Goal: Check status: Check status

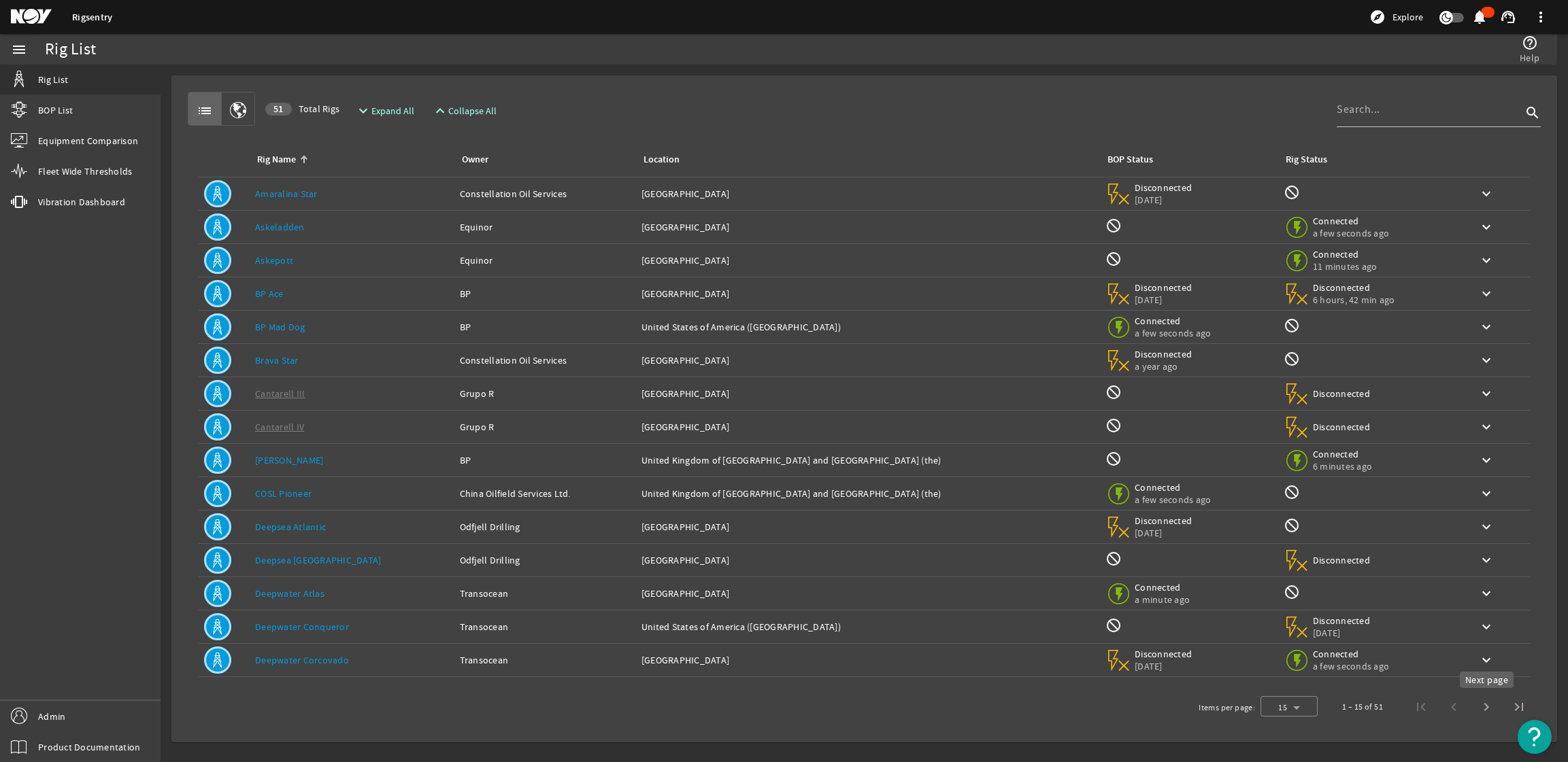
click at [1488, 711] on span "Next page" at bounding box center [1486, 707] width 33 height 33
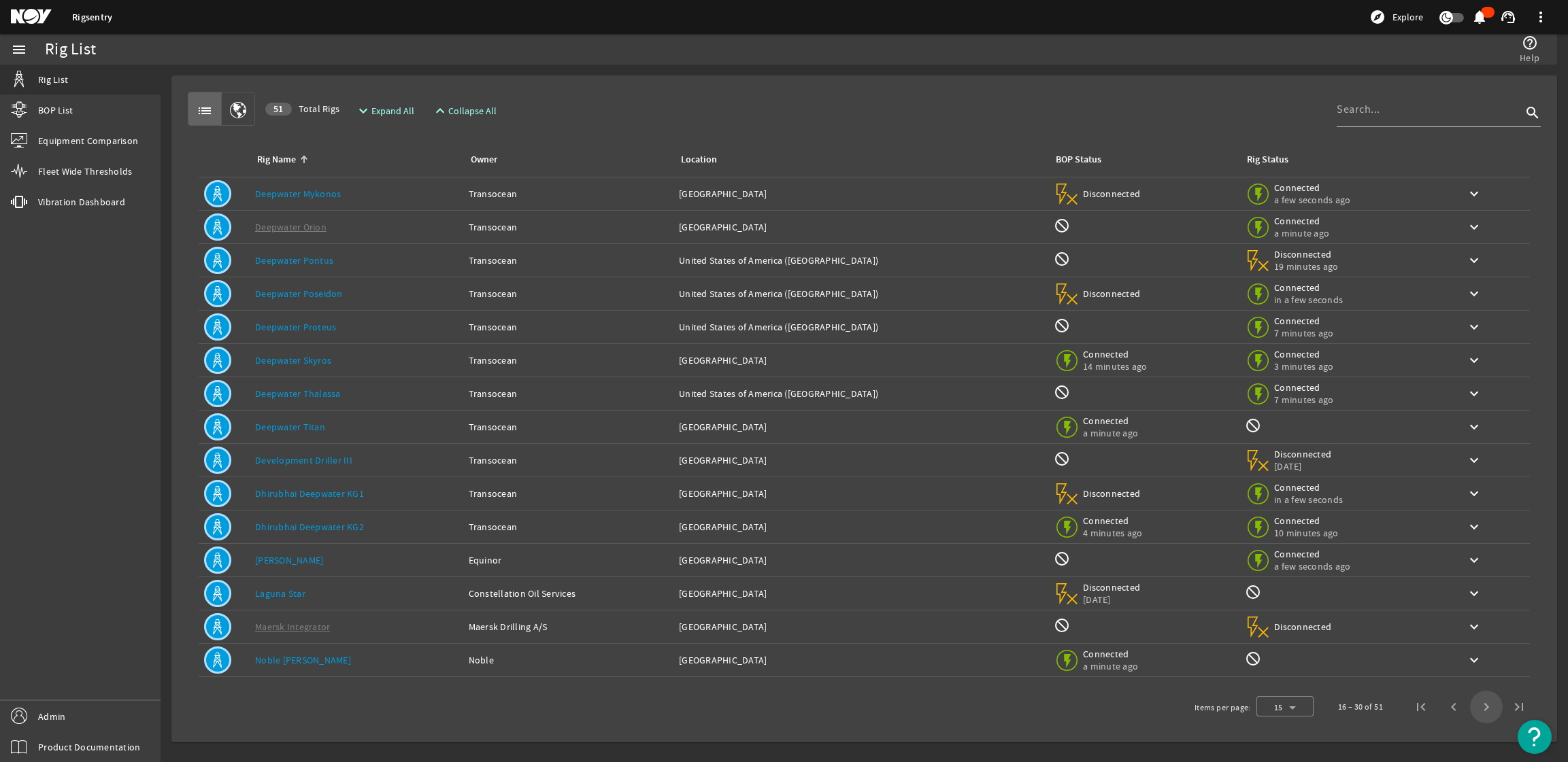
click at [1489, 711] on span "Next page" at bounding box center [1486, 707] width 33 height 33
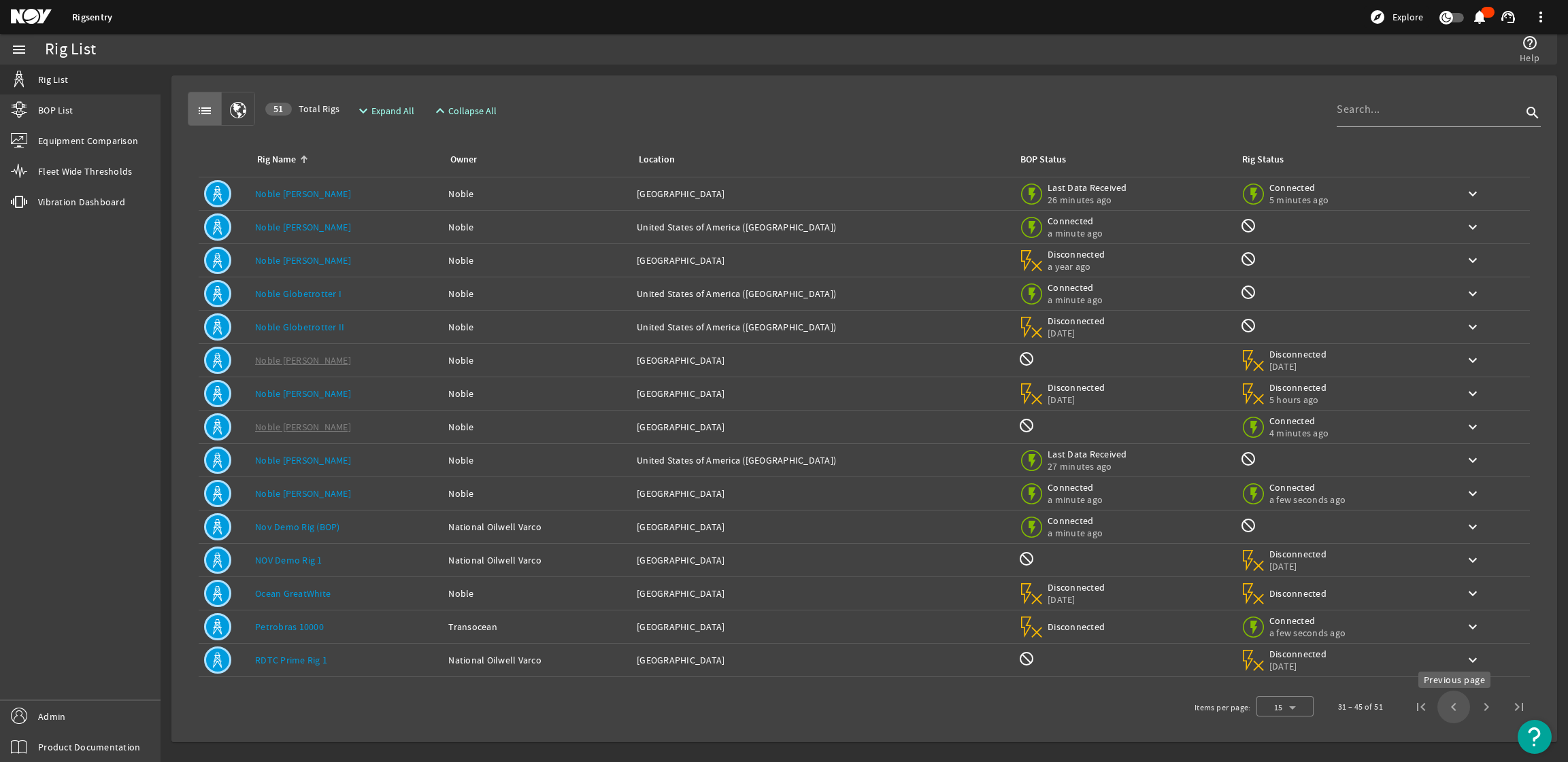
click at [1456, 719] on span "Previous page" at bounding box center [1454, 707] width 33 height 33
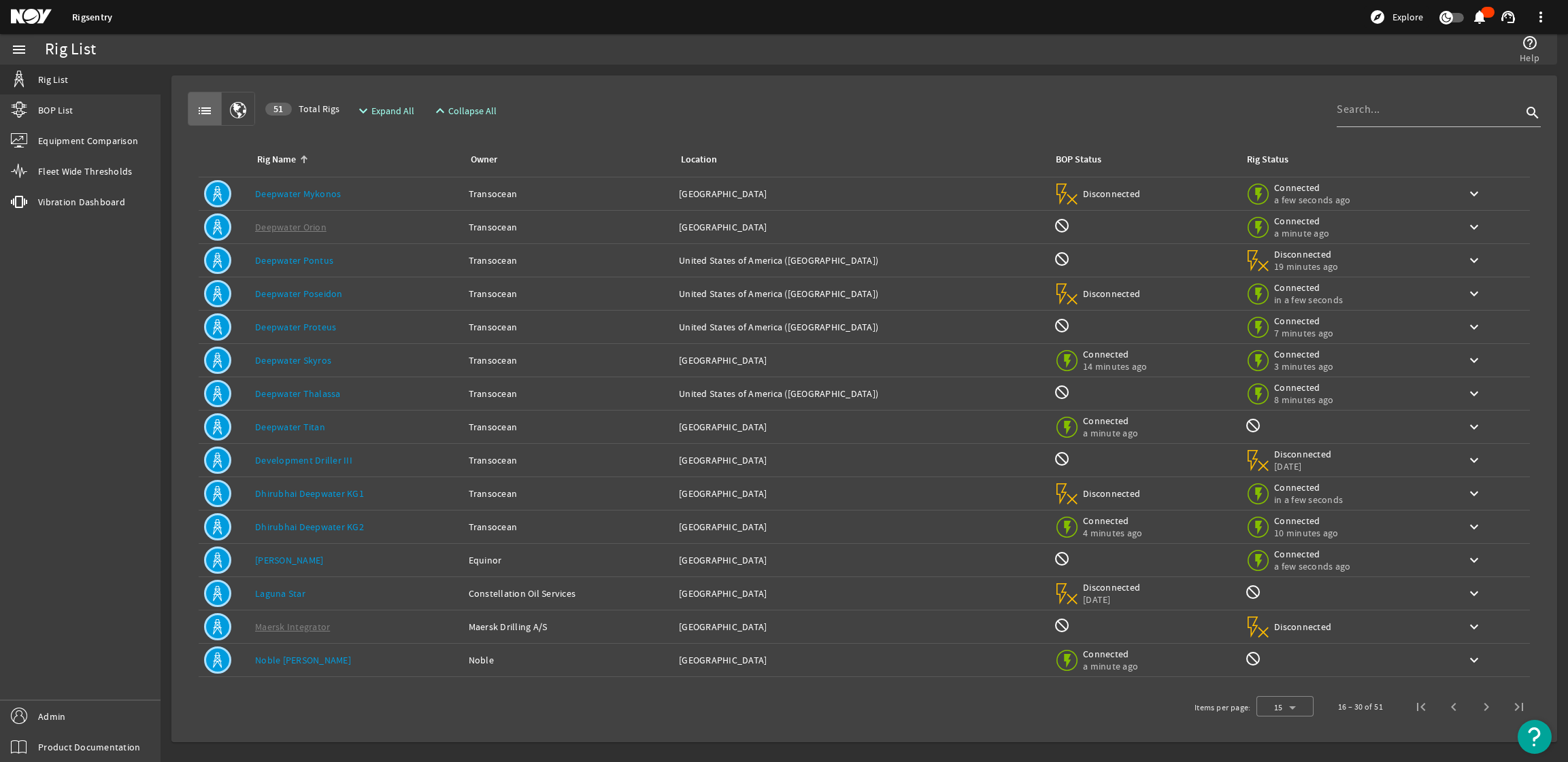
click at [378, 657] on div "Rig Name: [PERSON_NAME] [PERSON_NAME]" at bounding box center [356, 660] width 202 height 14
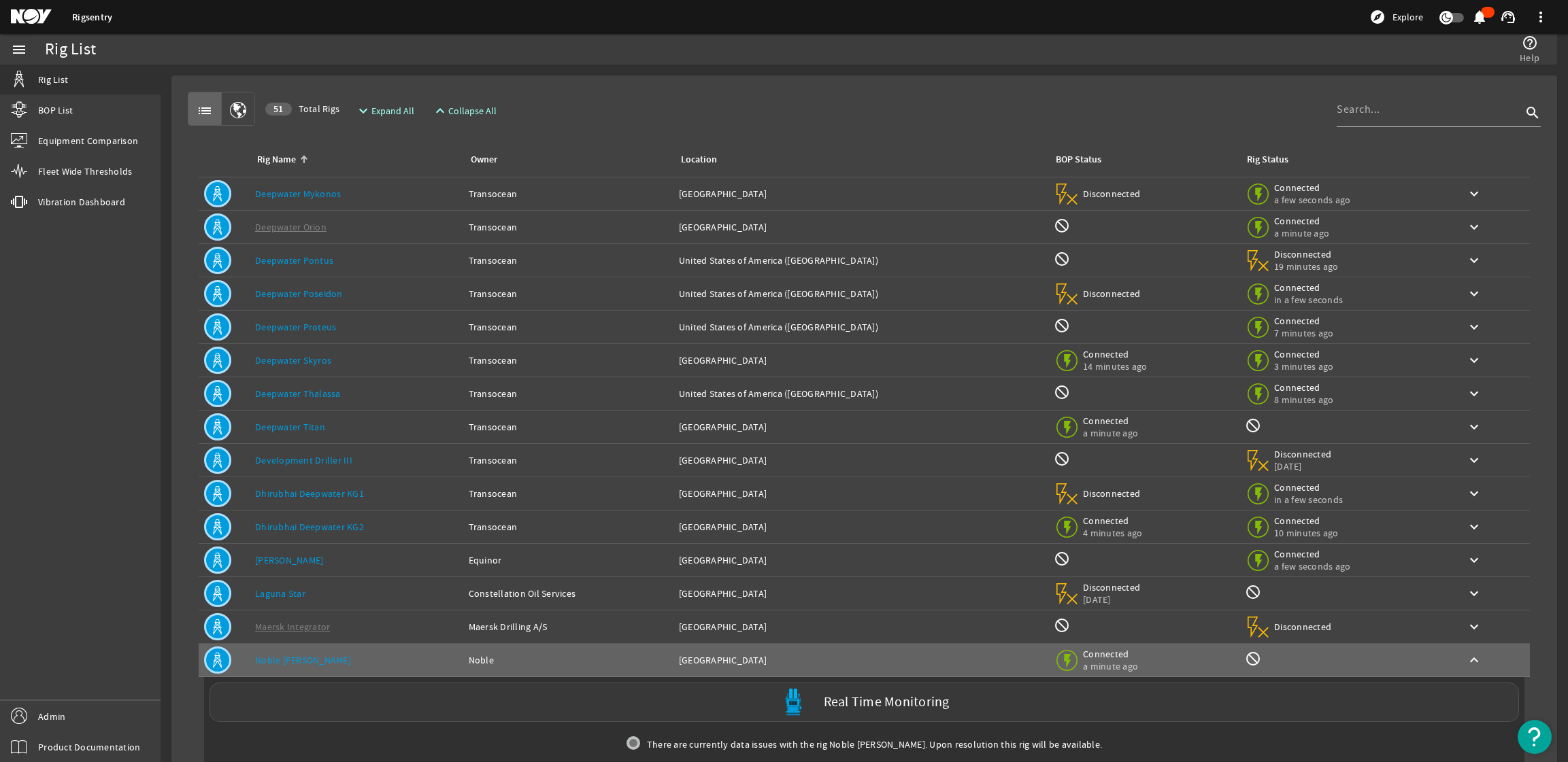
click at [551, 709] on div "Real Time Monitoring" at bounding box center [865, 702] width 1309 height 39
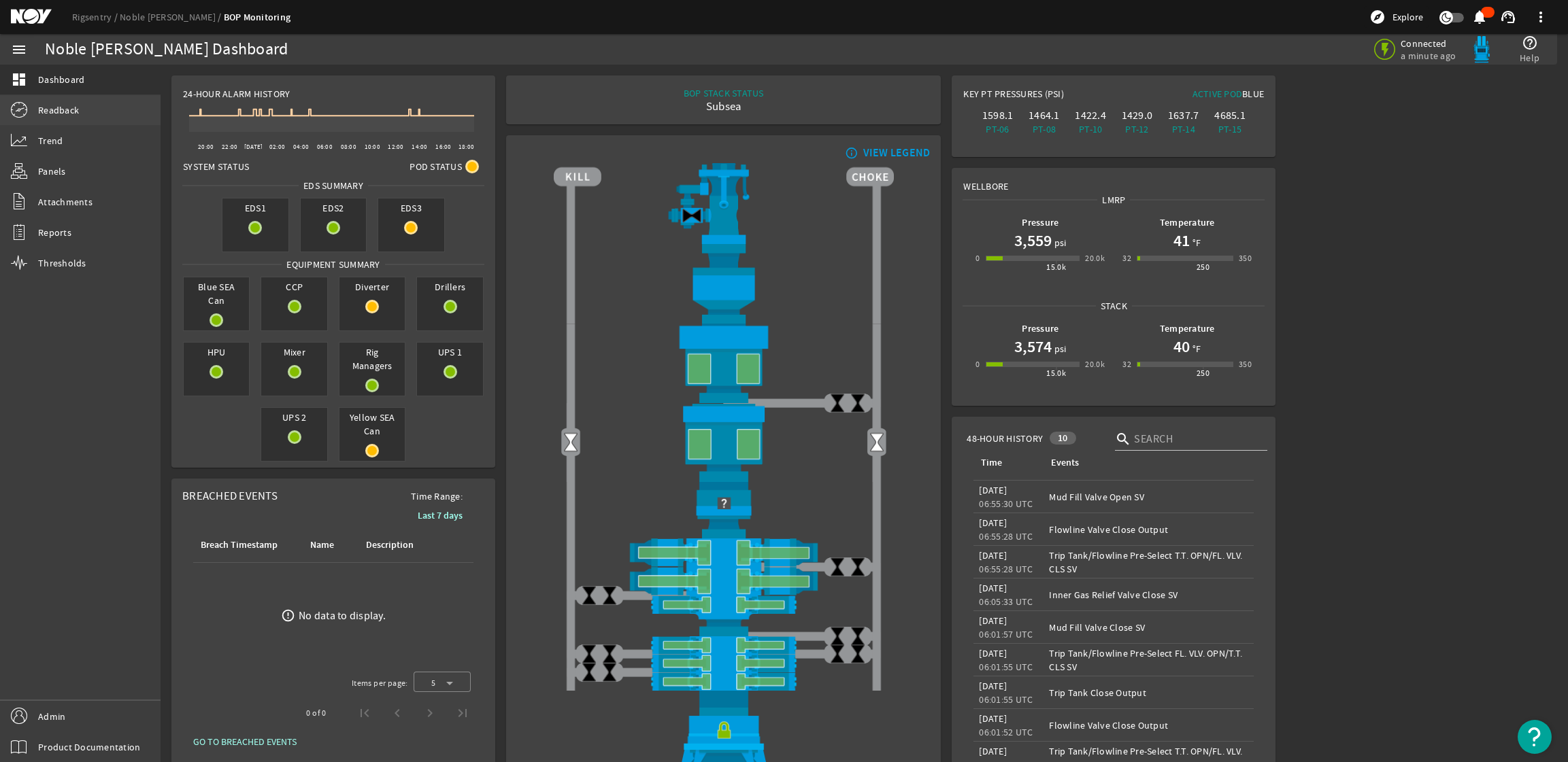
click at [97, 121] on link "Readback" at bounding box center [80, 110] width 160 height 30
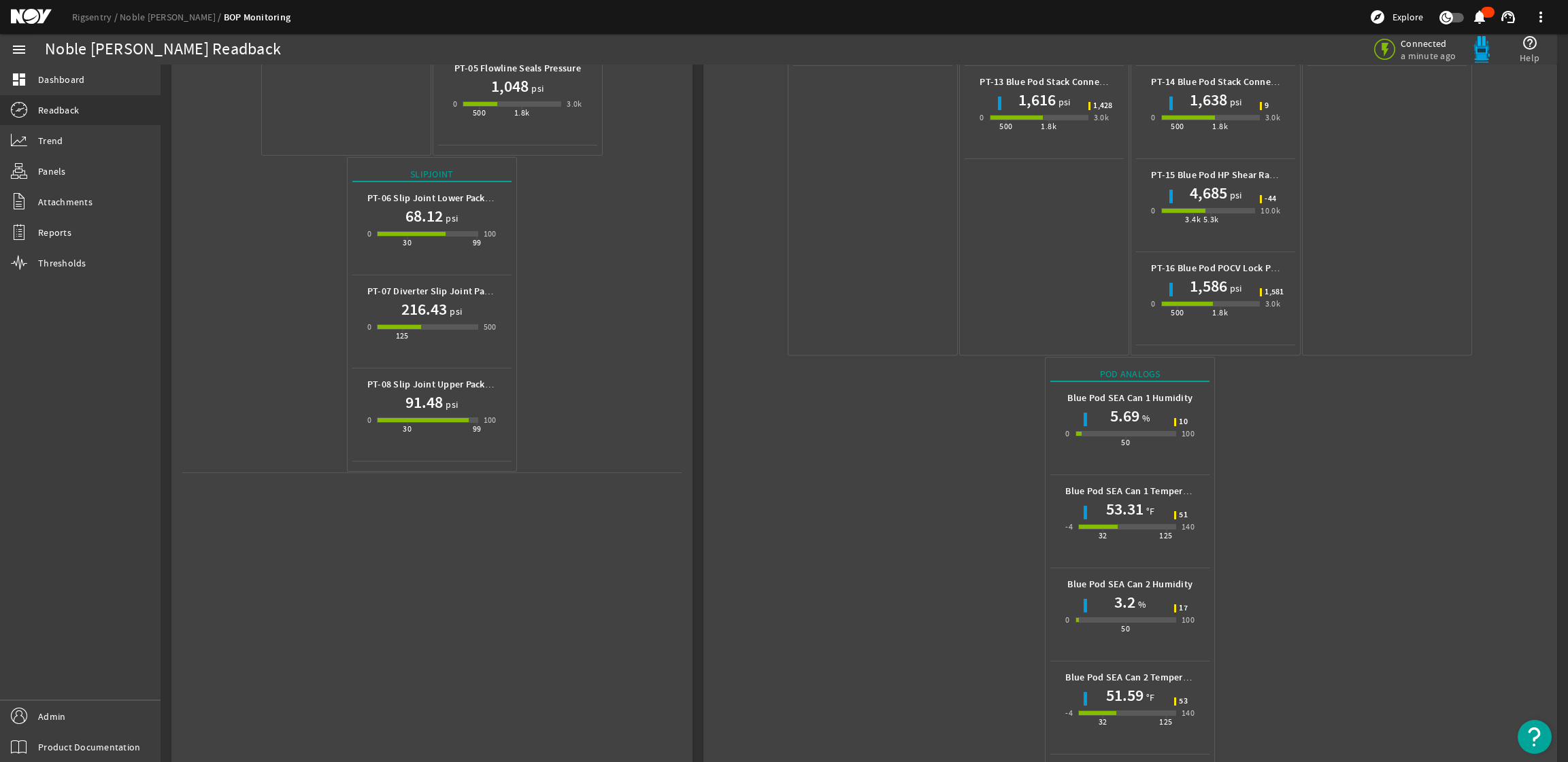
scroll to position [465, 0]
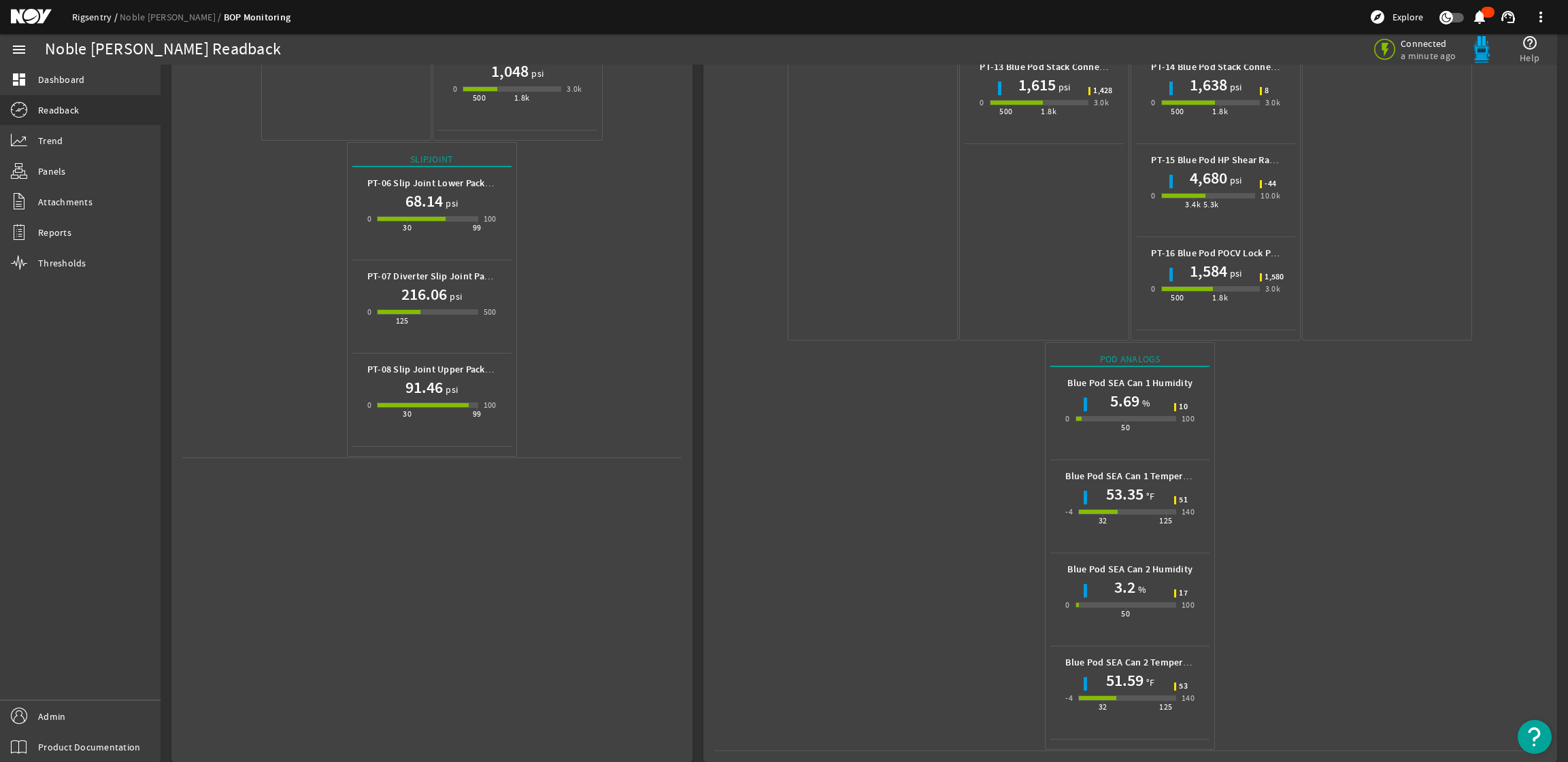
click at [82, 15] on link "Rigsentry" at bounding box center [96, 17] width 48 height 12
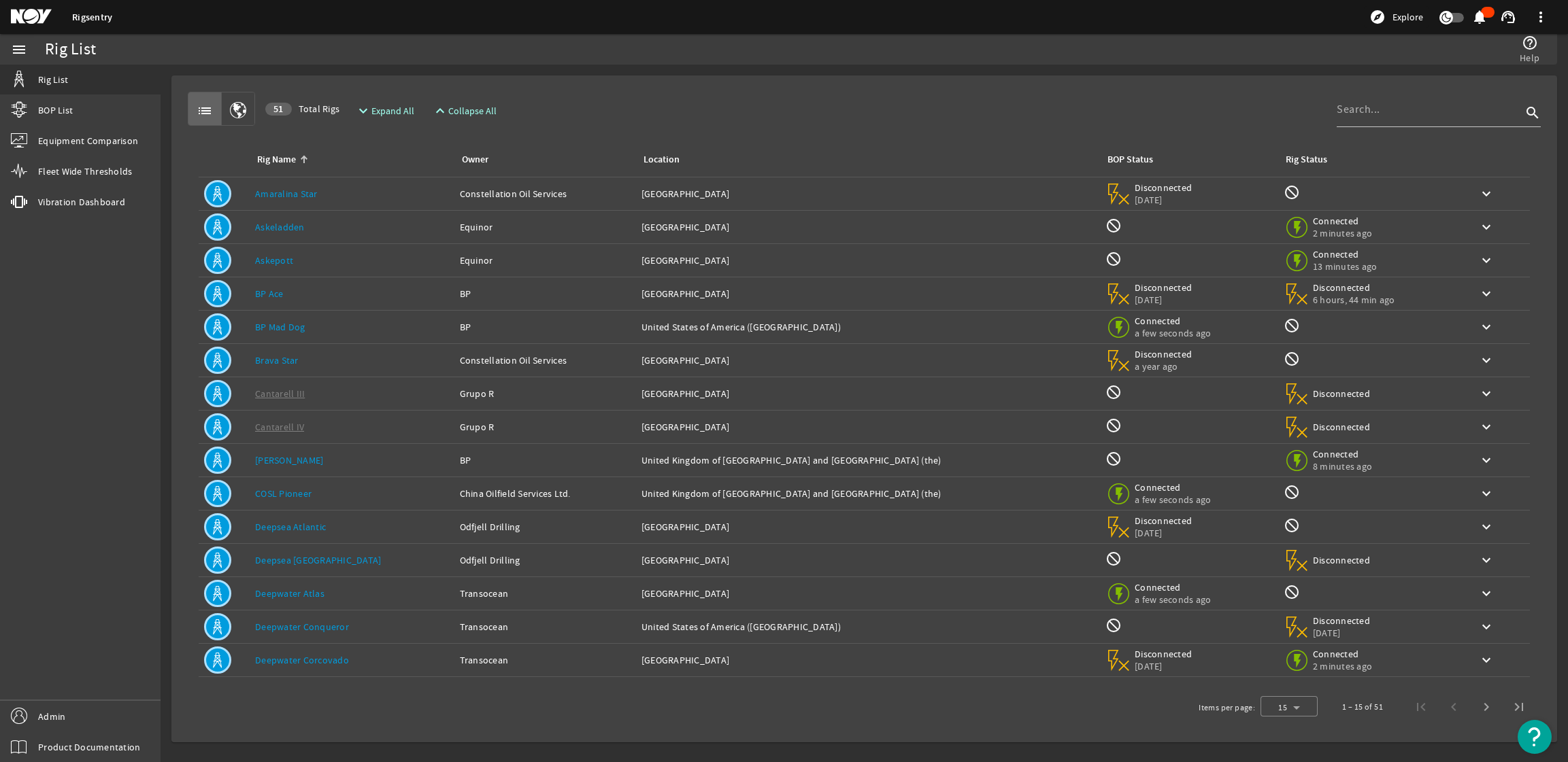
click at [322, 594] on div "Rig Name: Deepwater Atlas" at bounding box center [351, 593] width 194 height 14
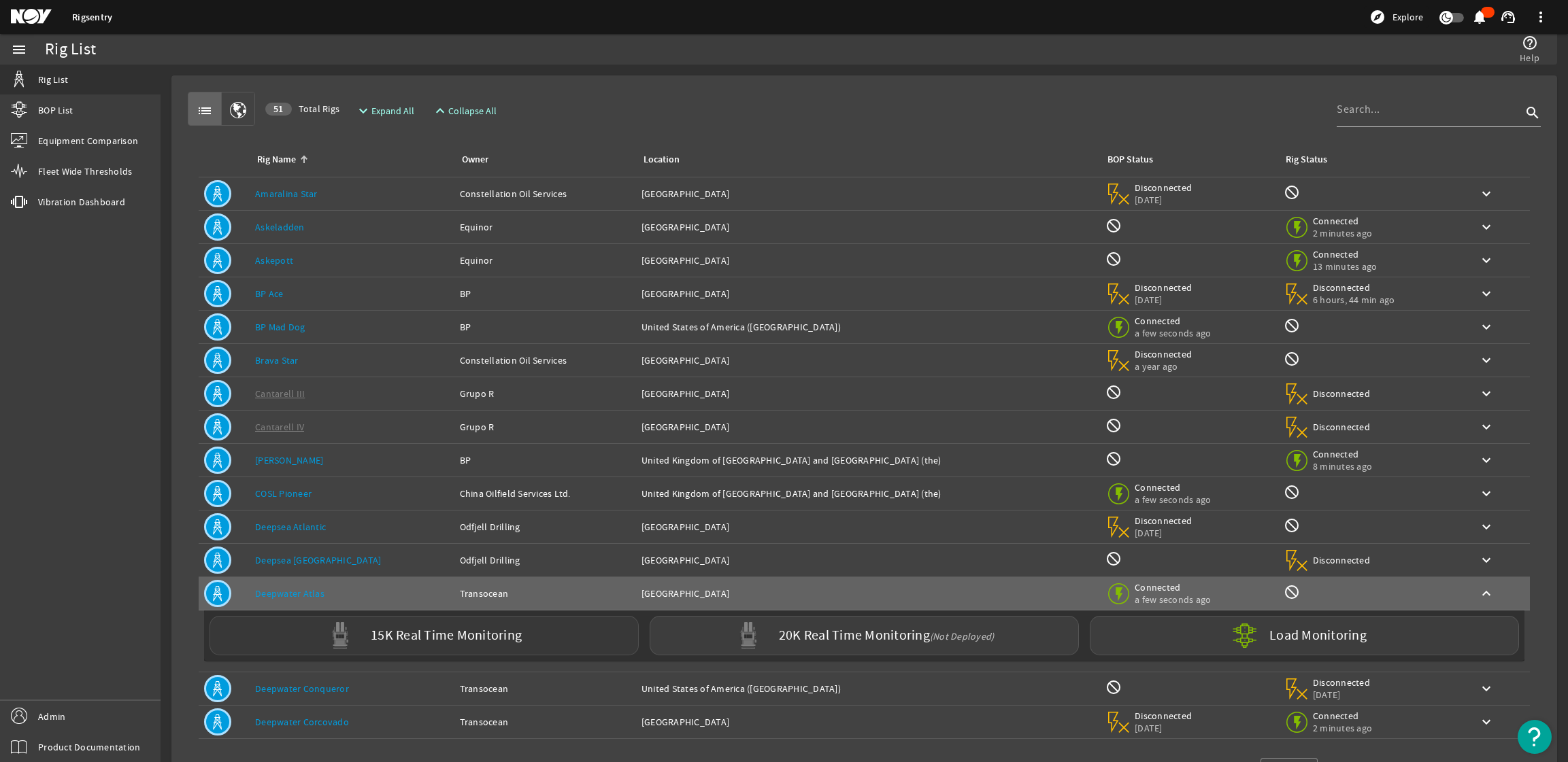
click at [551, 644] on div "15K Real Time Monitoring" at bounding box center [424, 636] width 429 height 39
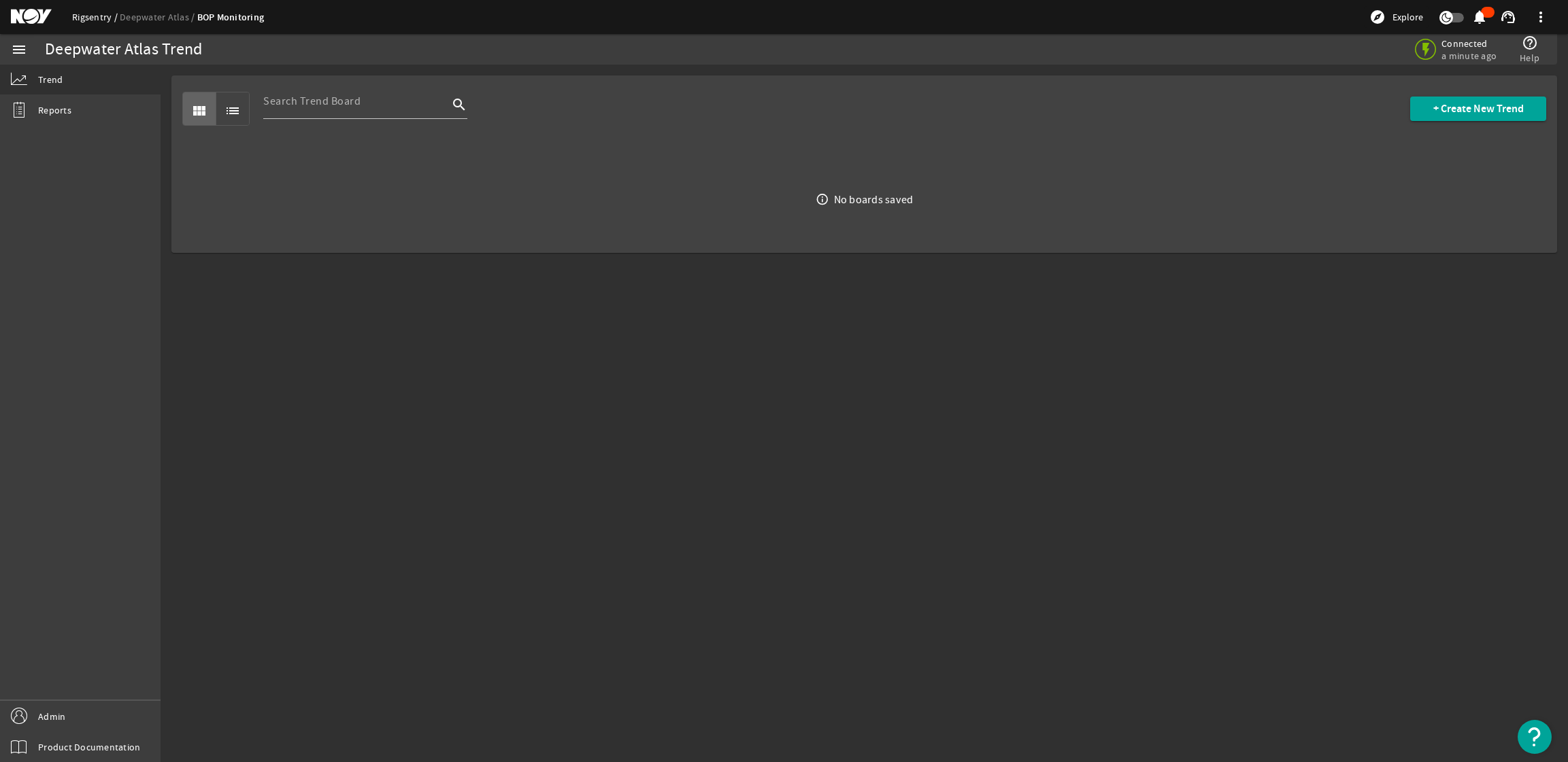
click at [86, 14] on link "Rigsentry" at bounding box center [96, 17] width 48 height 12
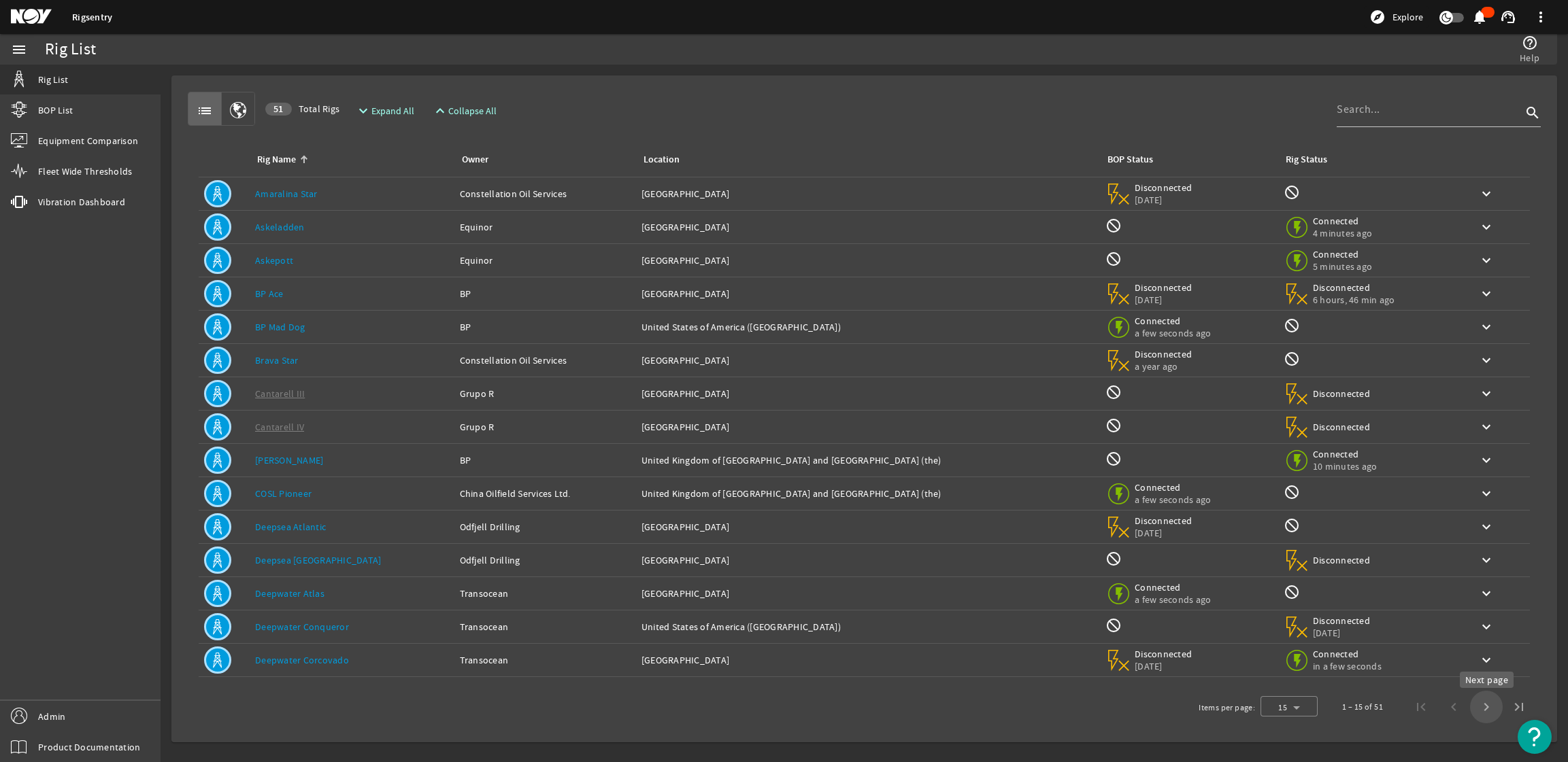
click at [1488, 705] on span "Next page" at bounding box center [1486, 707] width 33 height 33
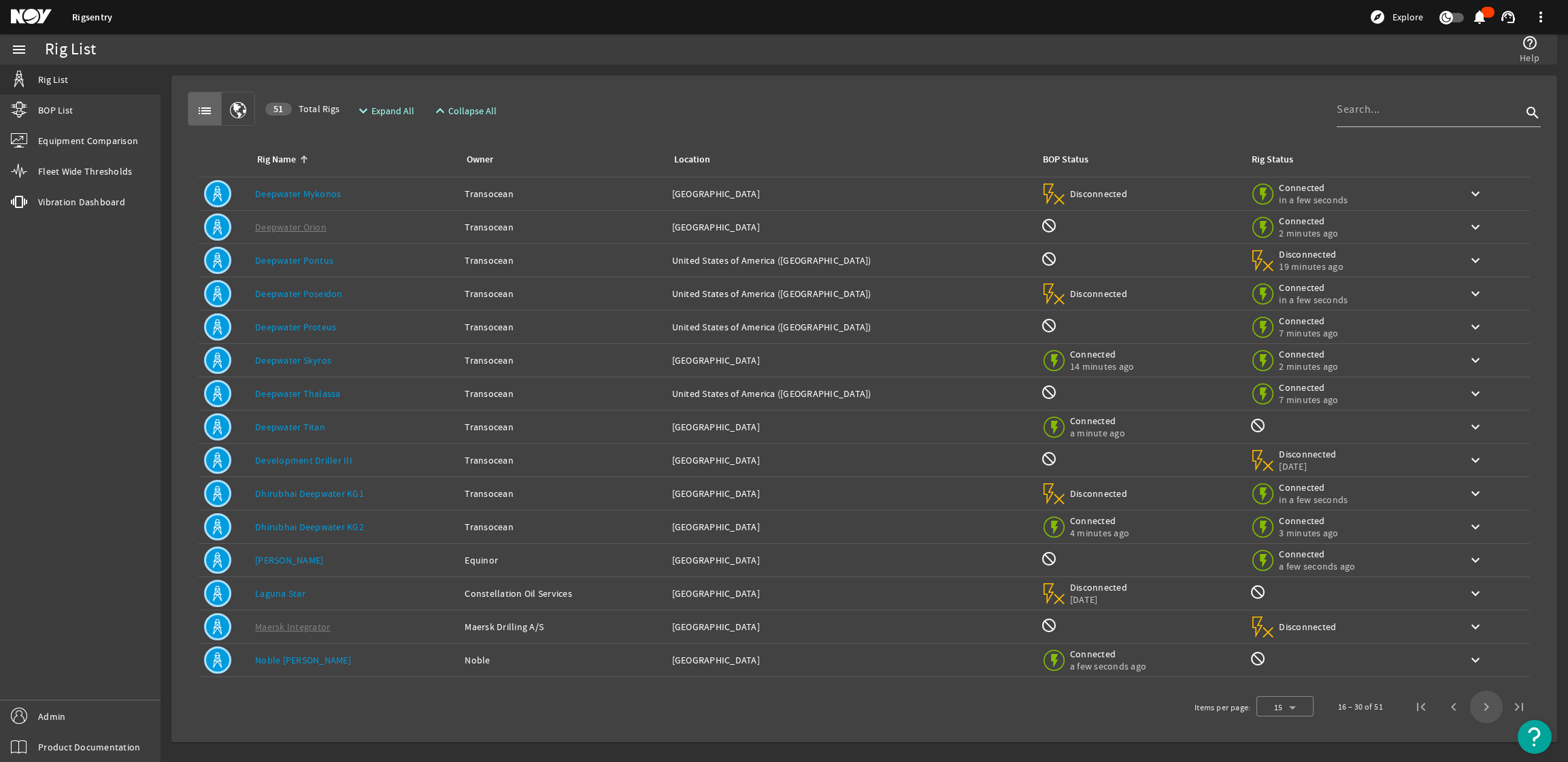
click at [1487, 705] on span "Next page" at bounding box center [1486, 707] width 33 height 33
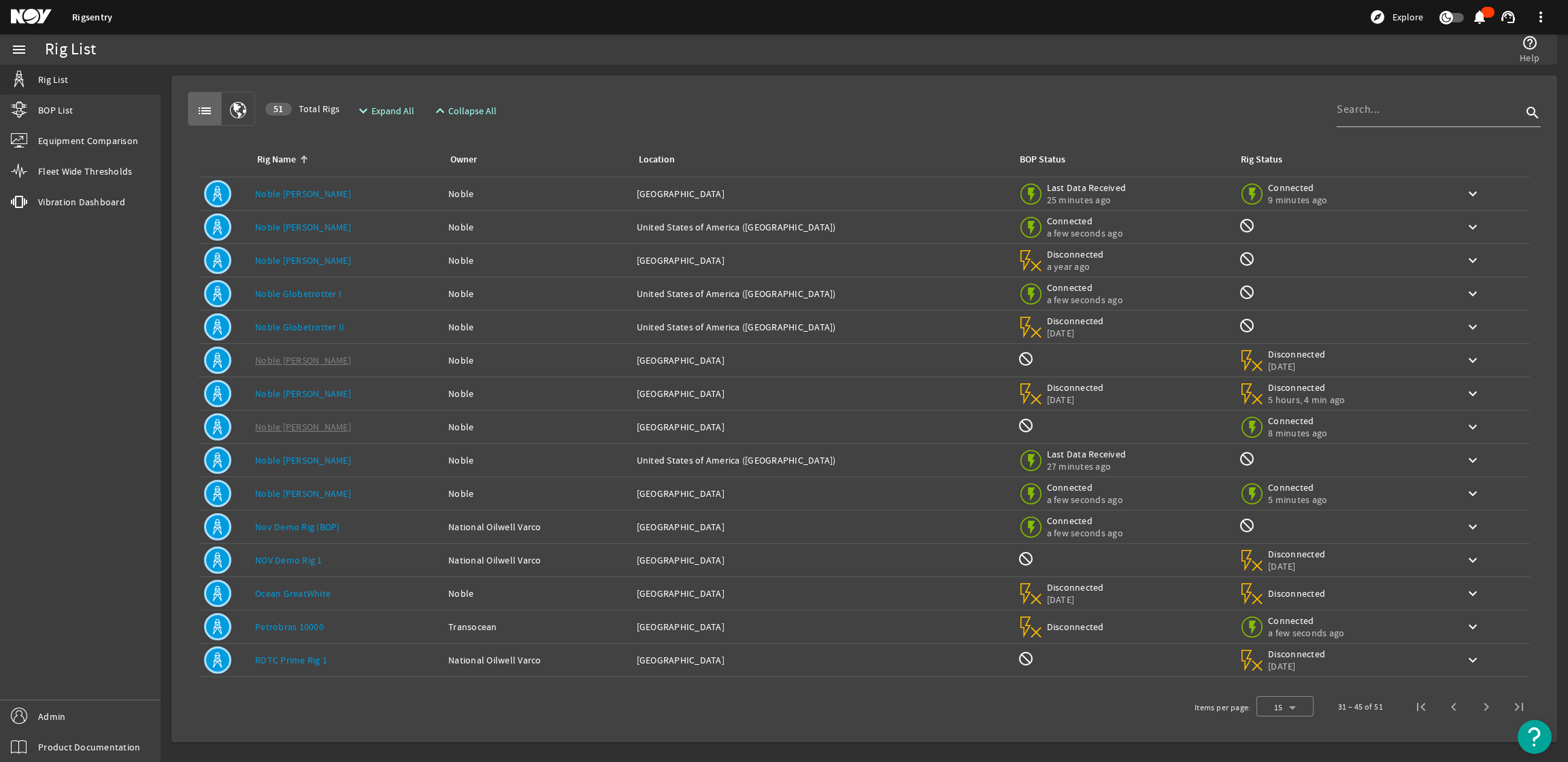
click at [318, 225] on link "Noble [PERSON_NAME]" at bounding box center [303, 227] width 96 height 12
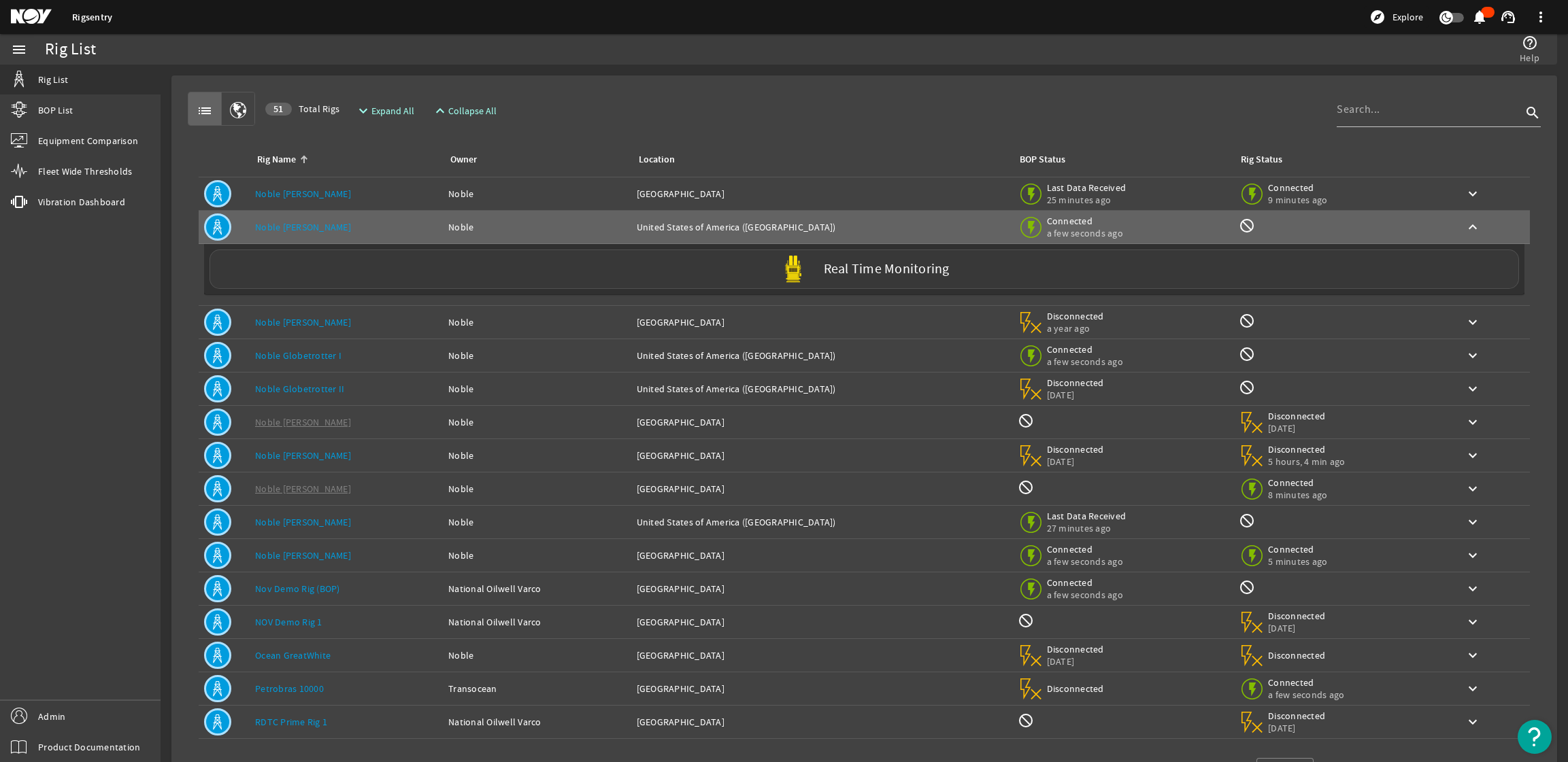
click at [384, 286] on div "Real Time Monitoring" at bounding box center [865, 270] width 1309 height 39
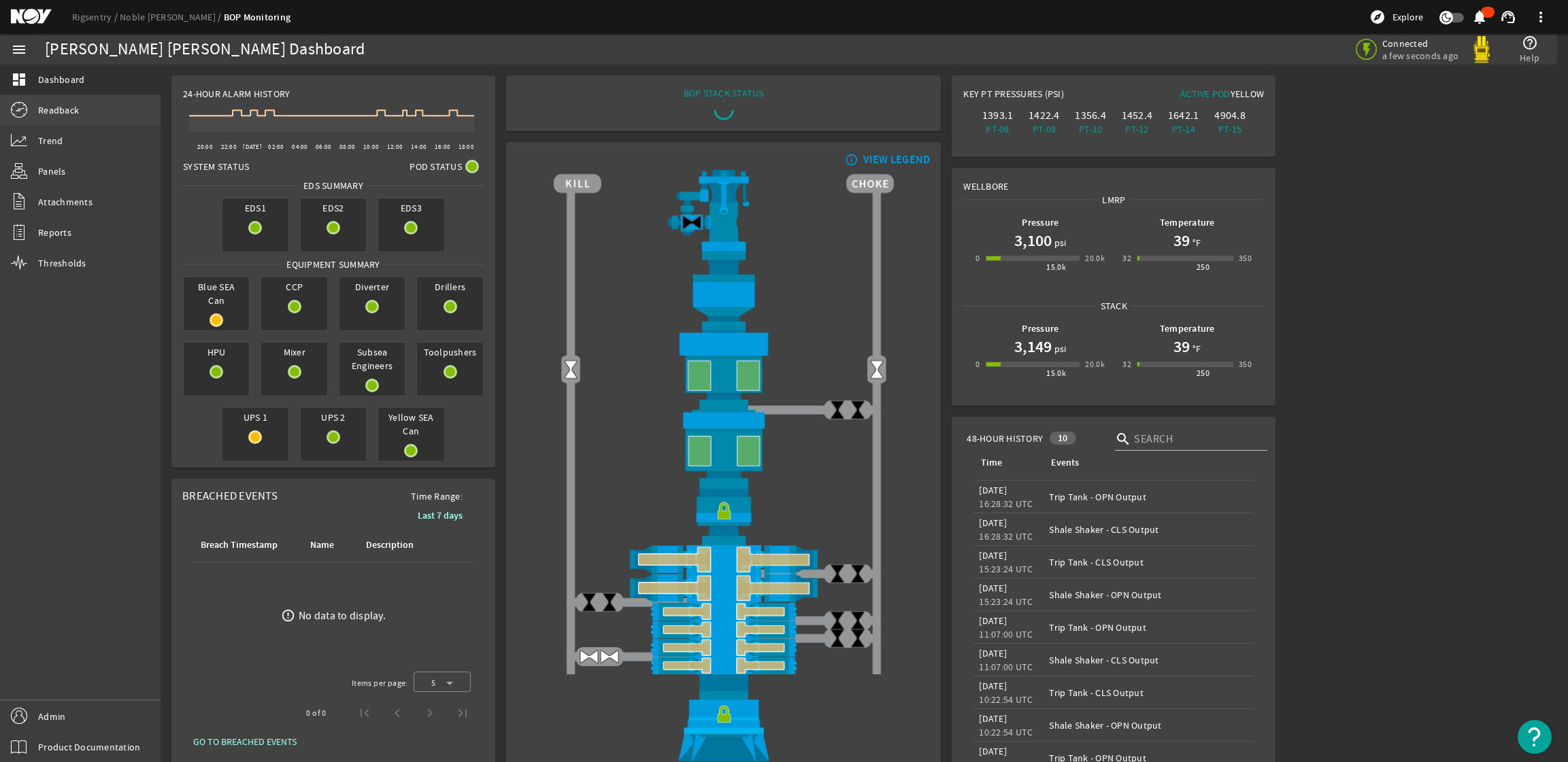
click at [61, 100] on link "Readback" at bounding box center [80, 110] width 160 height 30
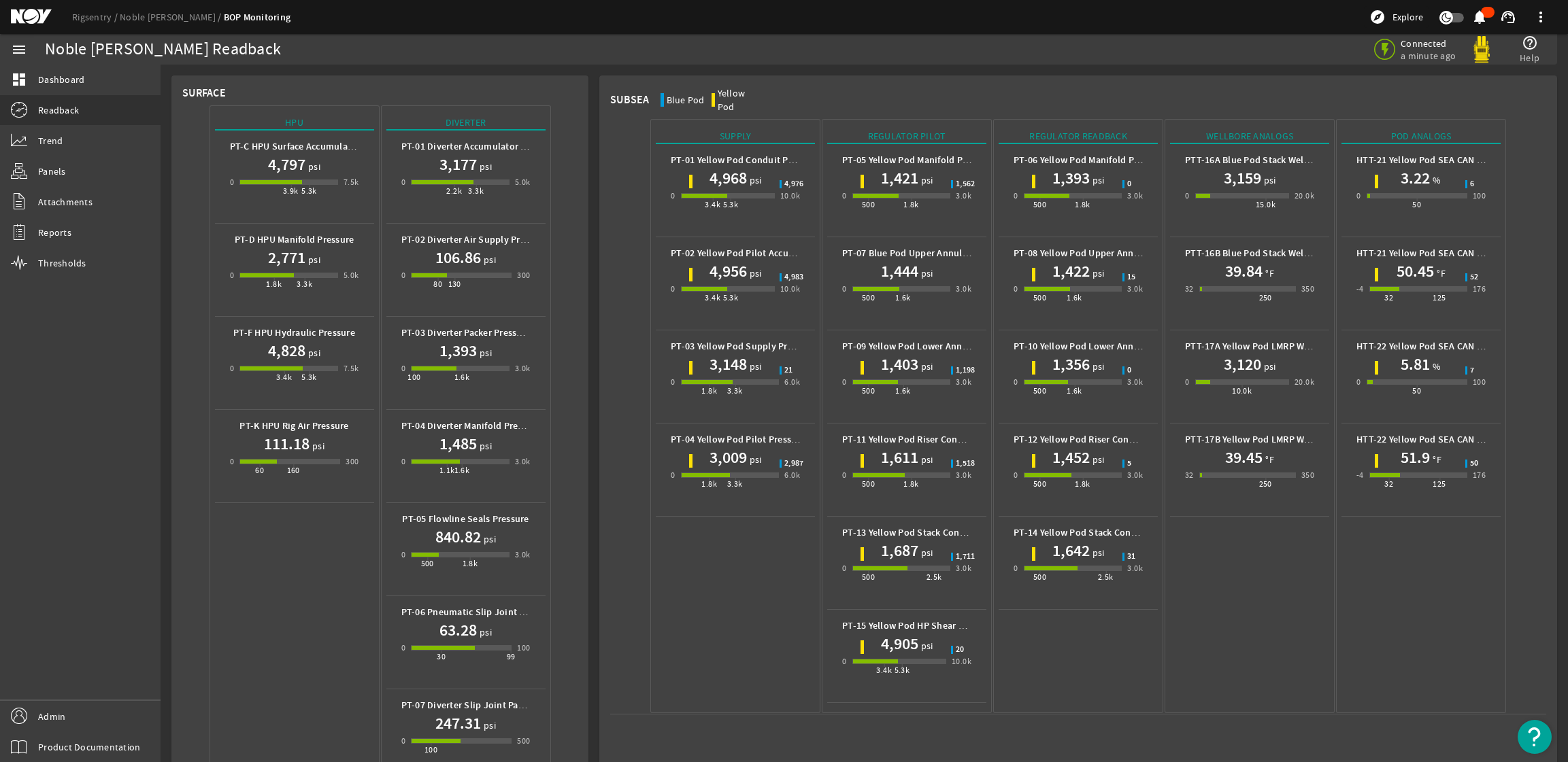
scroll to position [55, 0]
